Goal: Find specific page/section: Find specific page/section

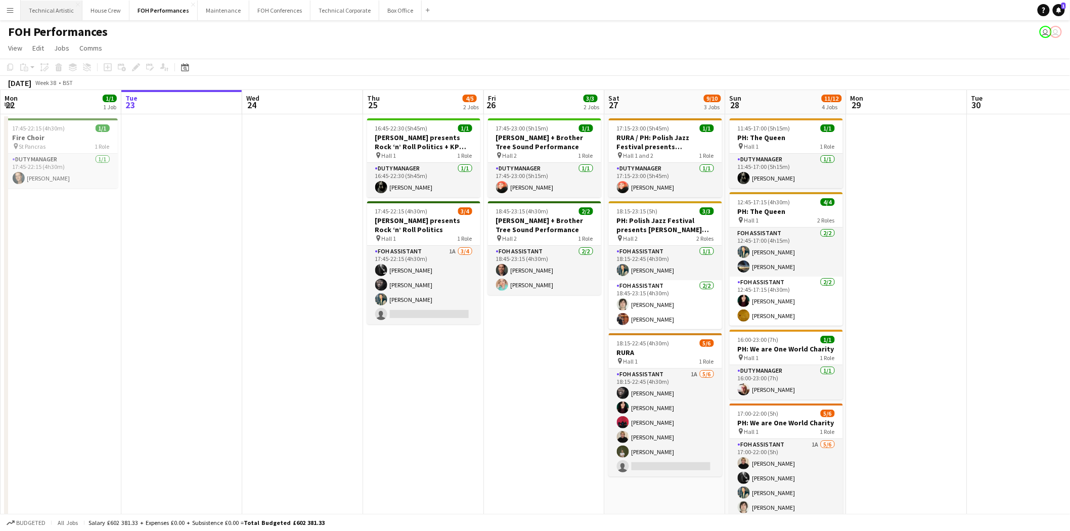
click at [56, 10] on button "Technical Artistic Close" at bounding box center [52, 11] width 62 height 20
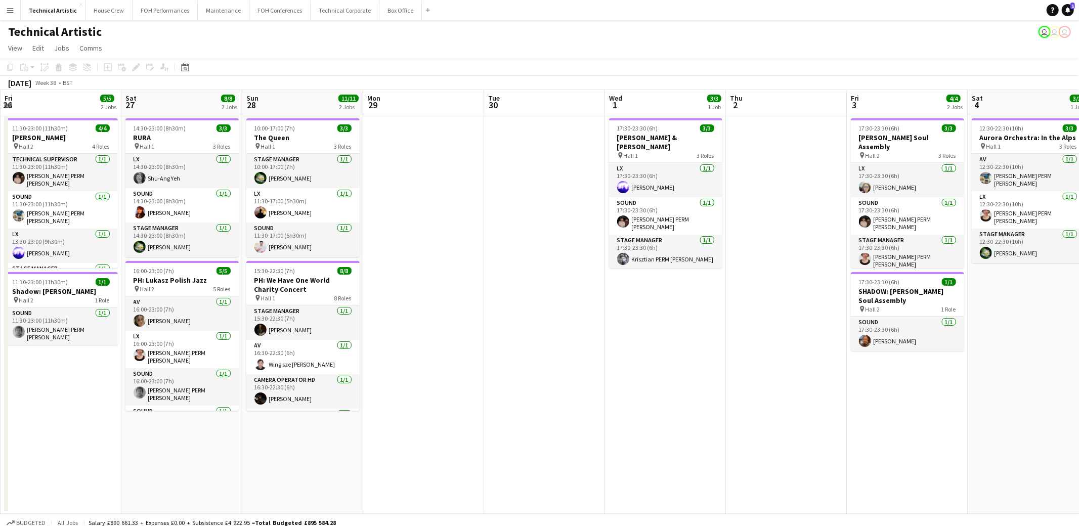
scroll to position [0, 250]
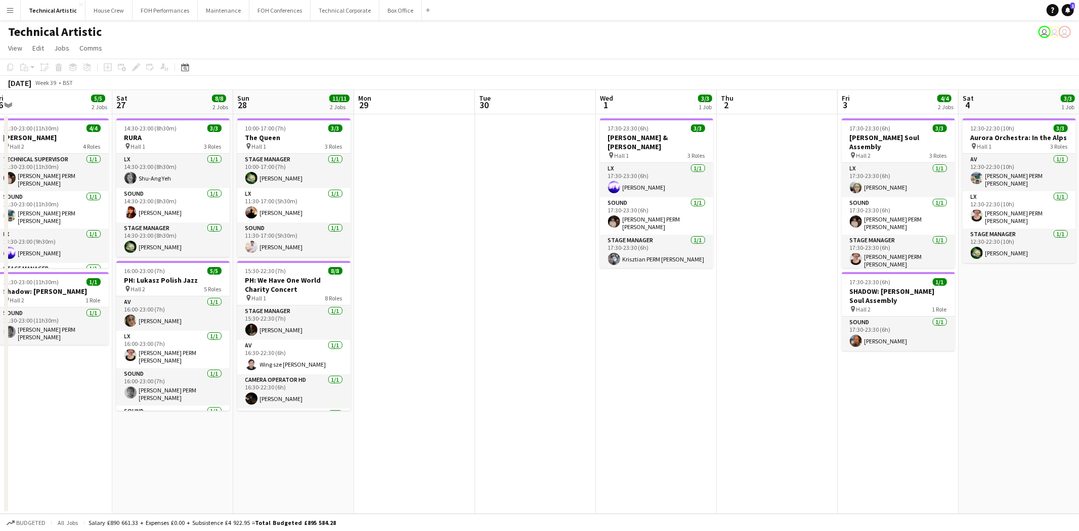
drag, startPoint x: 995, startPoint y: 366, endPoint x: -113, endPoint y: 355, distance: 1107.5
click at [0, 355] on html "Menu Boards Boards Boards All jobs Status Workforce Workforce My Workforce Recr…" at bounding box center [539, 265] width 1079 height 531
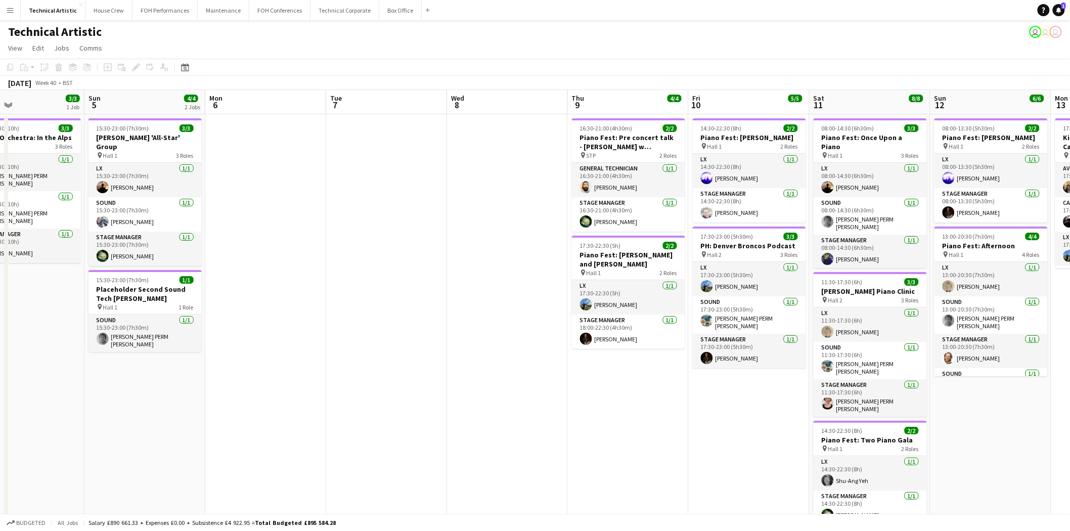
scroll to position [0, 309]
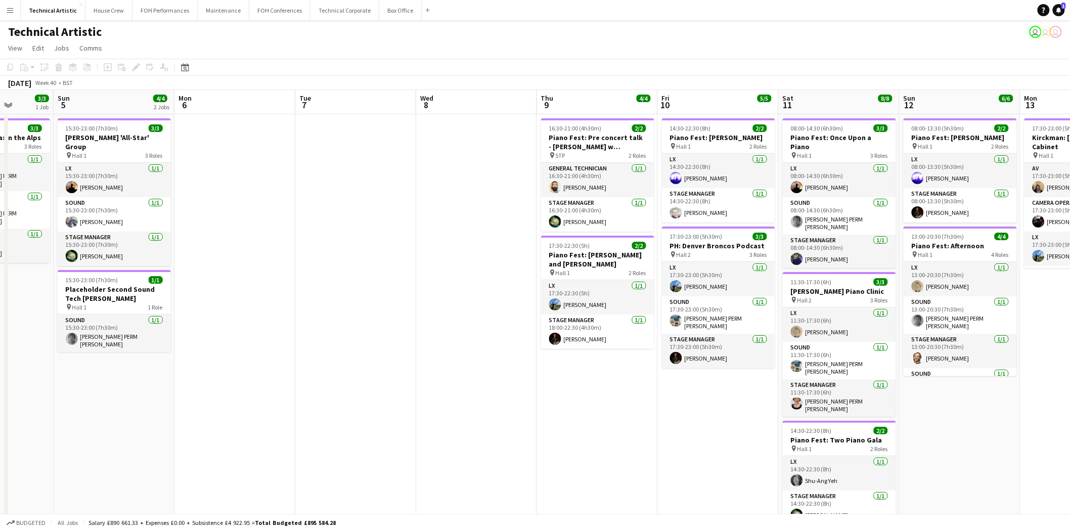
drag, startPoint x: 1059, startPoint y: 458, endPoint x: -242, endPoint y: 431, distance: 1301.0
click at [0, 431] on html "Menu Boards Boards Boards All jobs Status Workforce Workforce My Workforce Recr…" at bounding box center [535, 287] width 1070 height 575
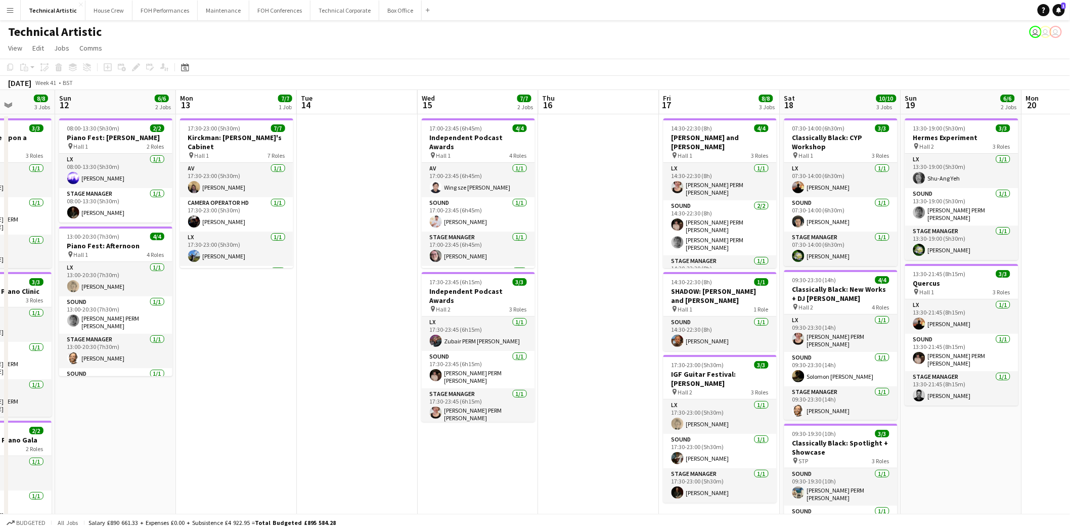
scroll to position [0, 310]
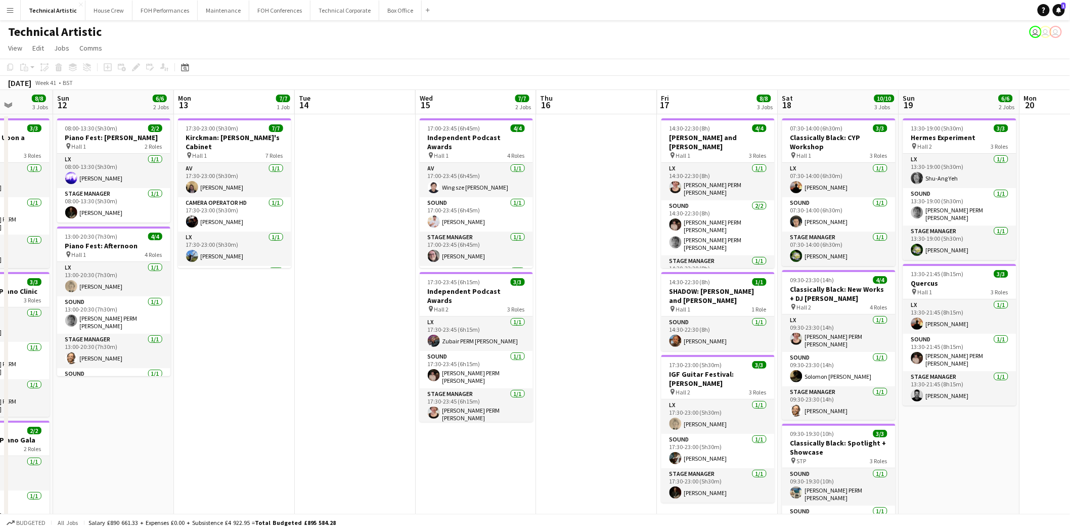
drag, startPoint x: 998, startPoint y: 426, endPoint x: 151, endPoint y: 421, distance: 846.9
click at [151, 421] on app-calendar-viewport "Thu 9 4/4 2 Jobs Fri 10 5/5 2 Jobs Sat 11 8/8 3 Jobs Sun 12 6/6 2 Jobs Mon 13 7…" at bounding box center [535, 341] width 1070 height 503
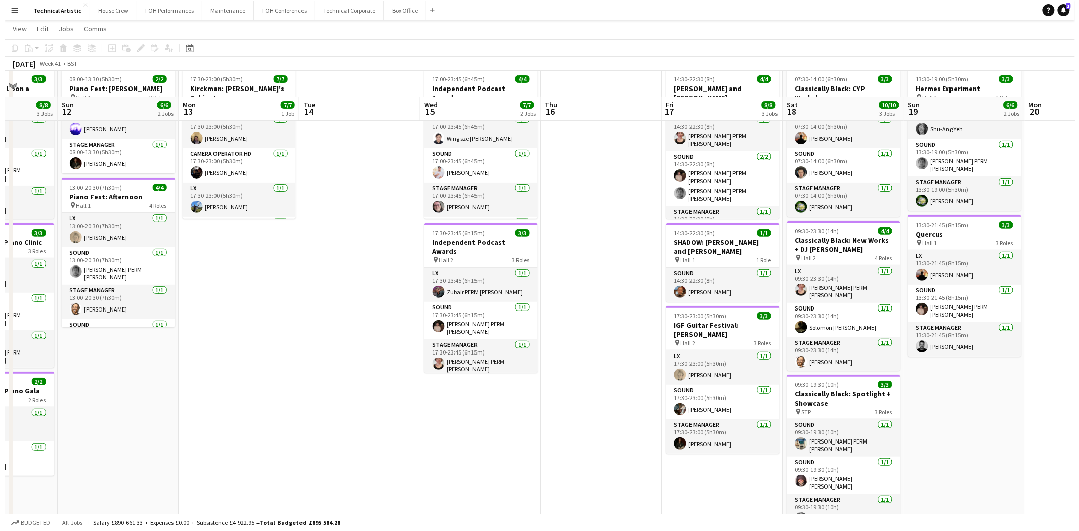
scroll to position [0, 0]
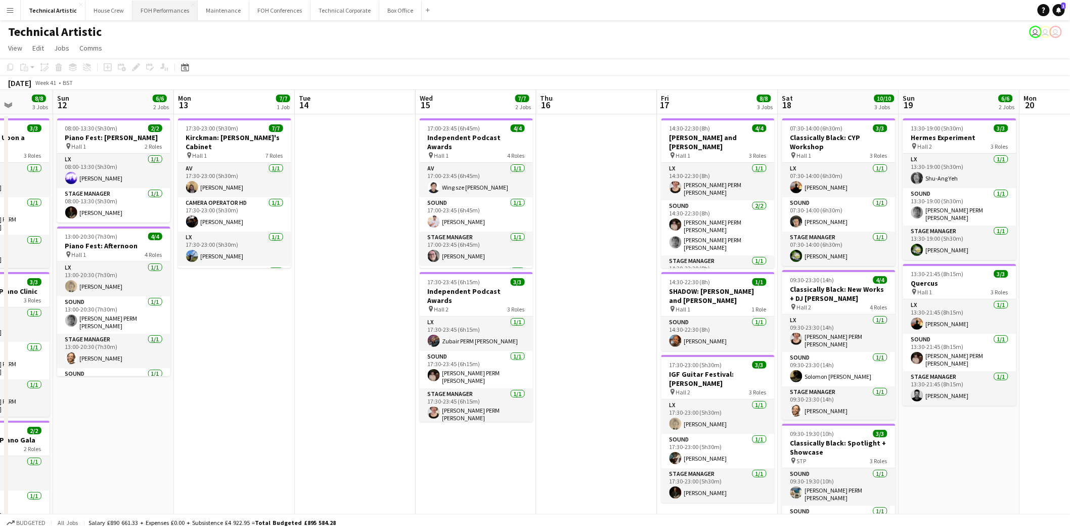
click at [142, 8] on button "FOH Performances Close" at bounding box center [165, 11] width 65 height 20
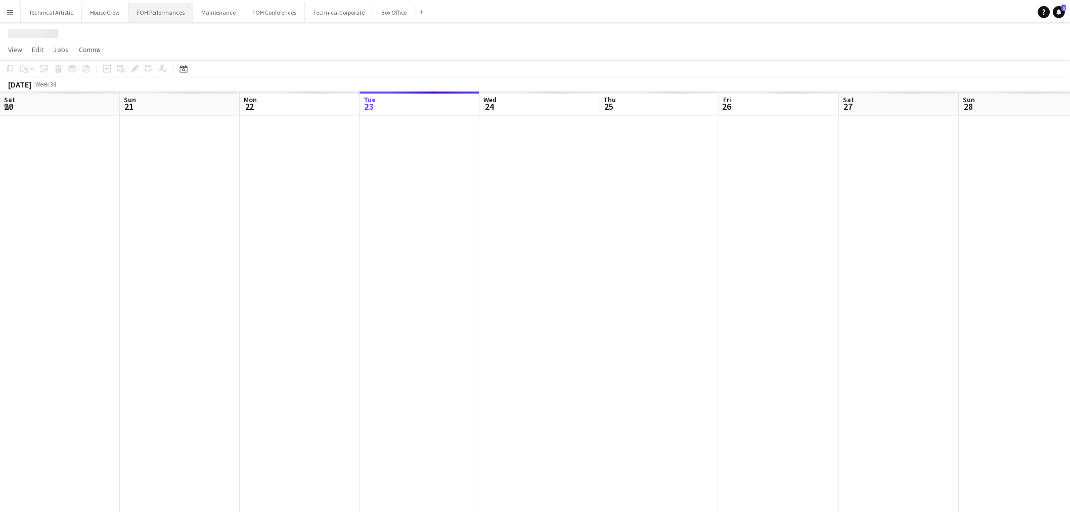
scroll to position [0, 241]
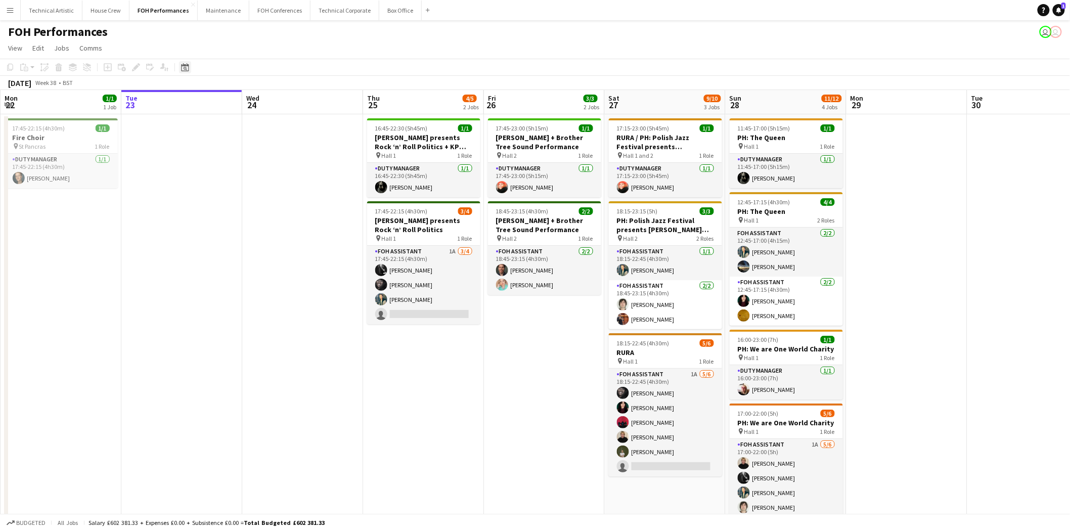
click at [185, 69] on icon at bounding box center [186, 69] width 4 height 4
click at [258, 101] on span "Next month" at bounding box center [266, 102] width 20 height 20
click at [241, 181] on span "17" at bounding box center [240, 181] width 12 height 12
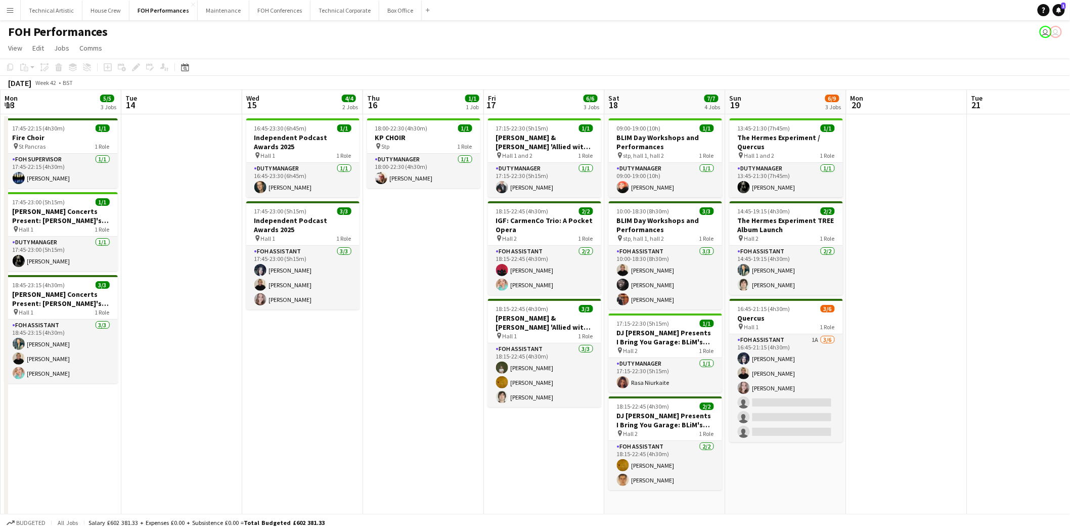
scroll to position [0, 348]
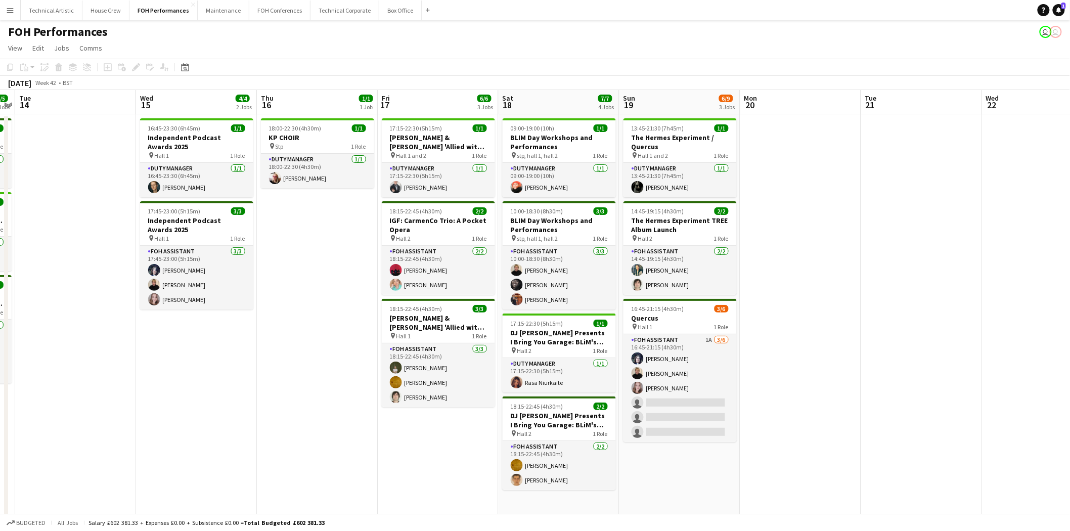
click at [443, 456] on app-date-cell "17:15-22:30 (5h15m) 1/1 [PERSON_NAME] & [PERSON_NAME] 'Allied with Nature' Albu…" at bounding box center [438, 368] width 121 height 509
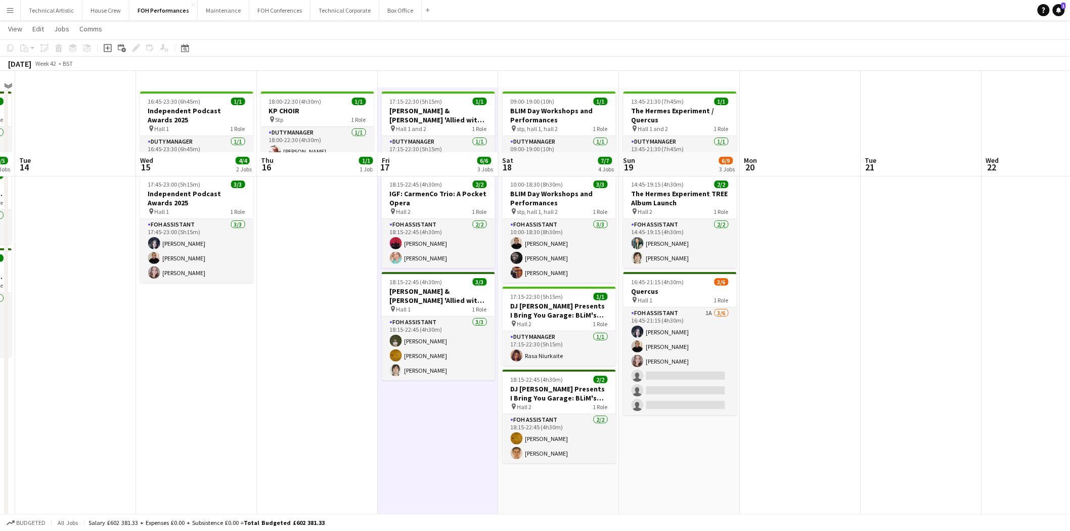
scroll to position [0, 0]
